Goal: Find contact information: Find contact information

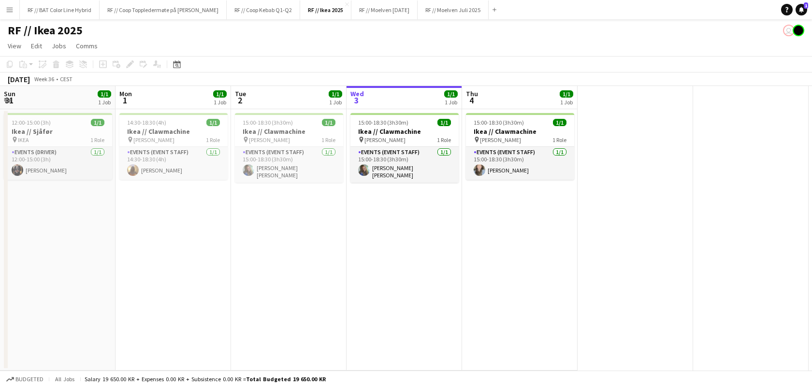
click at [299, 233] on app-date-cell "15:00-18:30 (3h30m) 1/1 Ikea // Clawmachine pin IKEA KARL JOHAN 1 Role Events (…" at bounding box center [288, 239] width 115 height 261
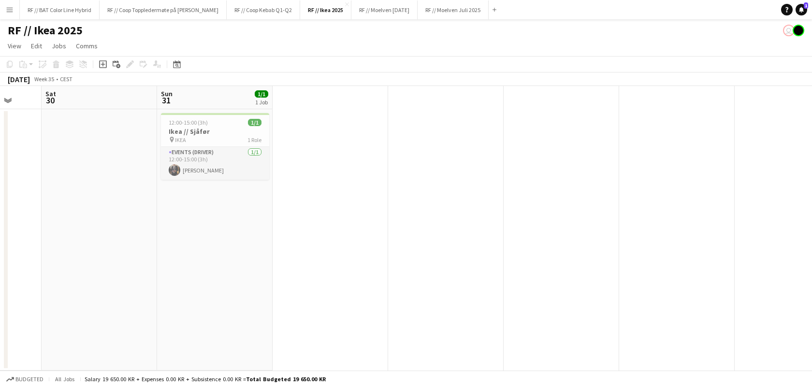
scroll to position [0, 291]
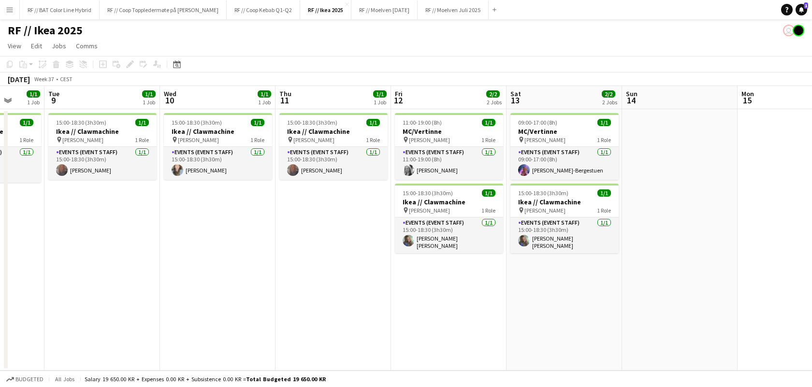
scroll to position [0, 301]
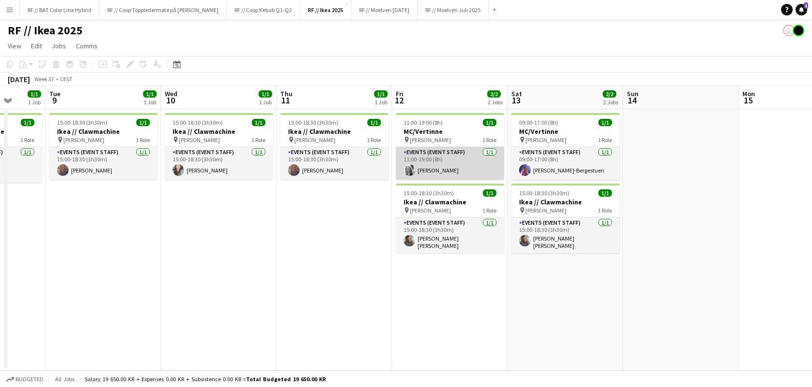
click at [409, 172] on app-user-avatar at bounding box center [409, 170] width 12 height 12
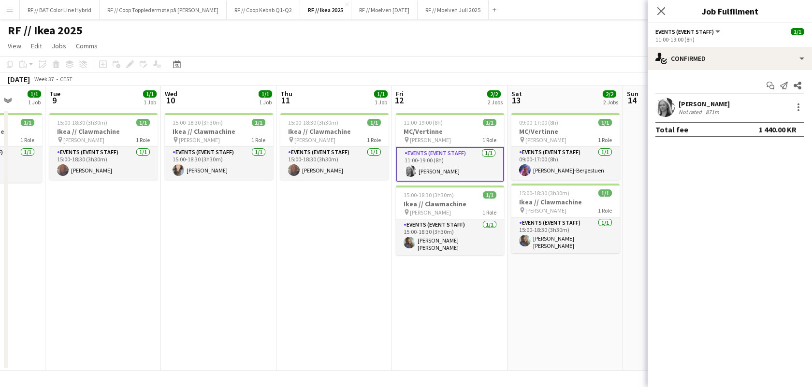
click at [664, 108] on app-user-avatar at bounding box center [664, 107] width 19 height 19
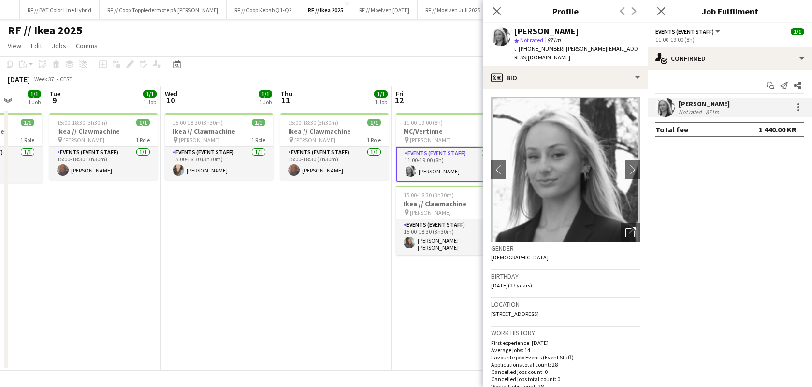
click at [543, 49] on span "t. [PHONE_NUMBER]" at bounding box center [539, 48] width 50 height 7
copy span "4797425353"
click at [231, 215] on app-date-cell "15:00-18:30 (3h30m) 1/1 Ikea // Clawmachine pin [PERSON_NAME] 1 Role Events (Ev…" at bounding box center [218, 239] width 115 height 261
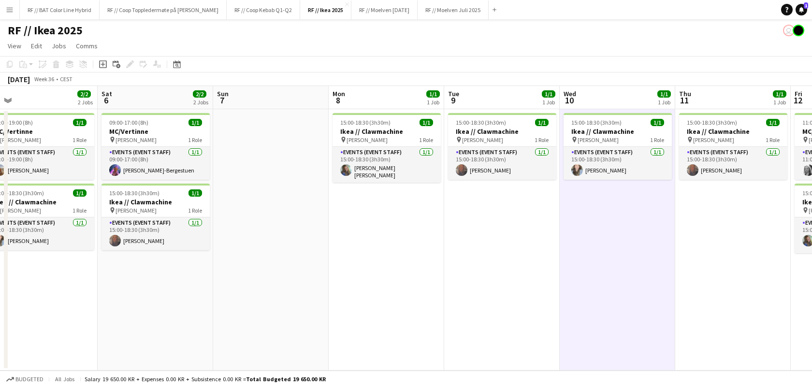
scroll to position [0, 209]
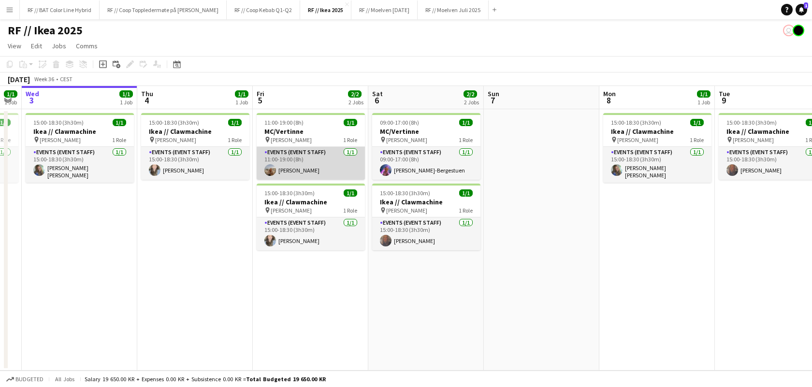
click at [276, 174] on app-card-role "Events (Event Staff) [DATE] 11:00-19:00 (8h) [PERSON_NAME]" at bounding box center [311, 163] width 108 height 33
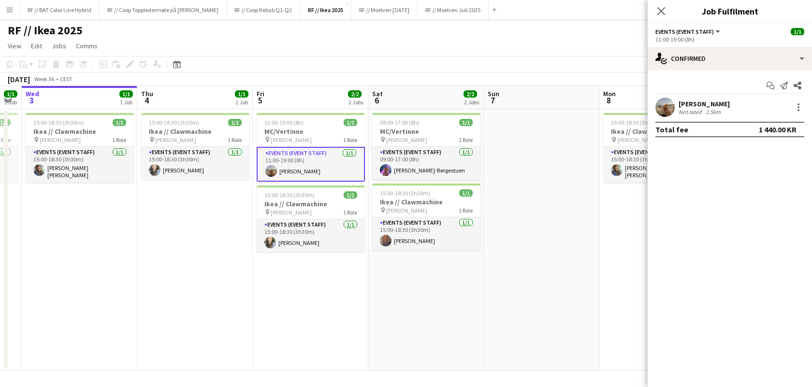
click at [659, 104] on app-user-avatar at bounding box center [664, 107] width 19 height 19
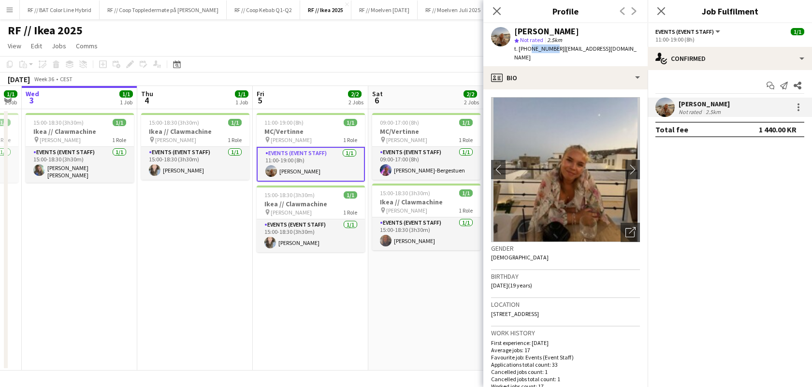
drag, startPoint x: 550, startPoint y: 48, endPoint x: 528, endPoint y: 48, distance: 22.7
click at [528, 48] on span "t. [PHONE_NUMBER]" at bounding box center [539, 48] width 50 height 7
copy span "90092680"
click at [423, 284] on app-date-cell "09:00-17:00 (8h) 1/1 MC/Vertinne pin [PERSON_NAME] 1 Role Events (Event Staff) …" at bounding box center [425, 239] width 115 height 261
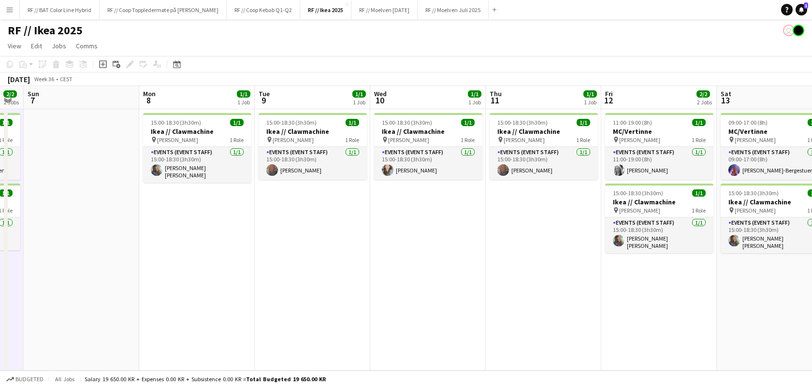
scroll to position [0, 442]
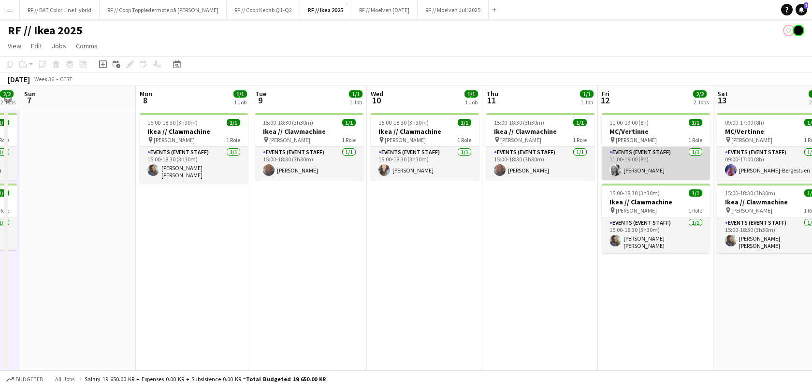
click at [614, 168] on app-user-avatar at bounding box center [615, 170] width 12 height 12
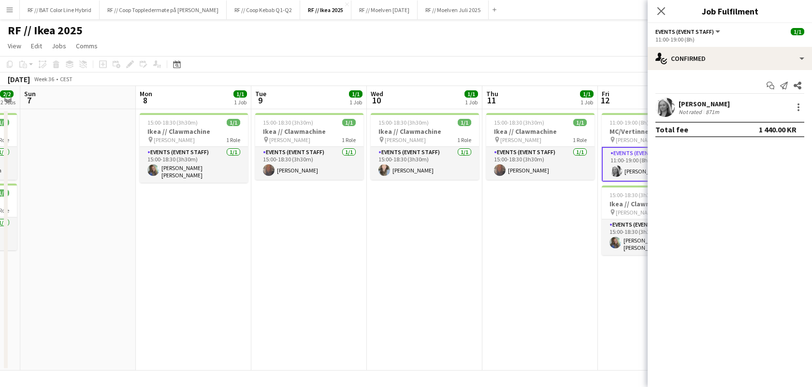
click at [665, 109] on app-user-avatar at bounding box center [664, 107] width 19 height 19
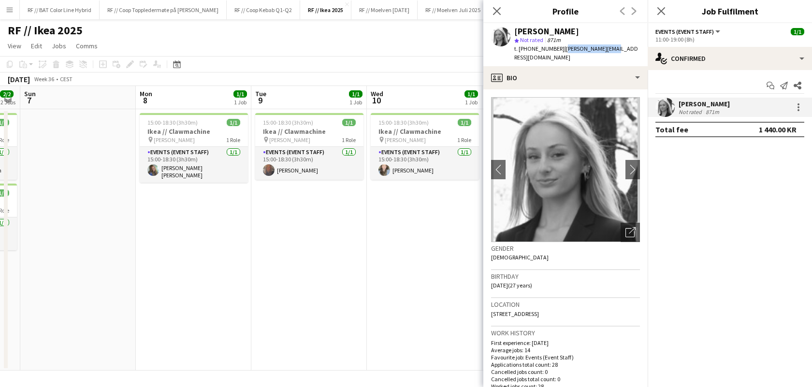
drag, startPoint x: 602, startPoint y: 48, endPoint x: 555, endPoint y: 48, distance: 47.8
click at [555, 48] on div "[PERSON_NAME] star Not rated 871m t. [PHONE_NUMBER] | [PERSON_NAME][EMAIL_ADDRE…" at bounding box center [565, 44] width 164 height 43
copy span "[PERSON_NAME][EMAIL_ADDRESS][DOMAIN_NAME]"
